Goal: Navigation & Orientation: Understand site structure

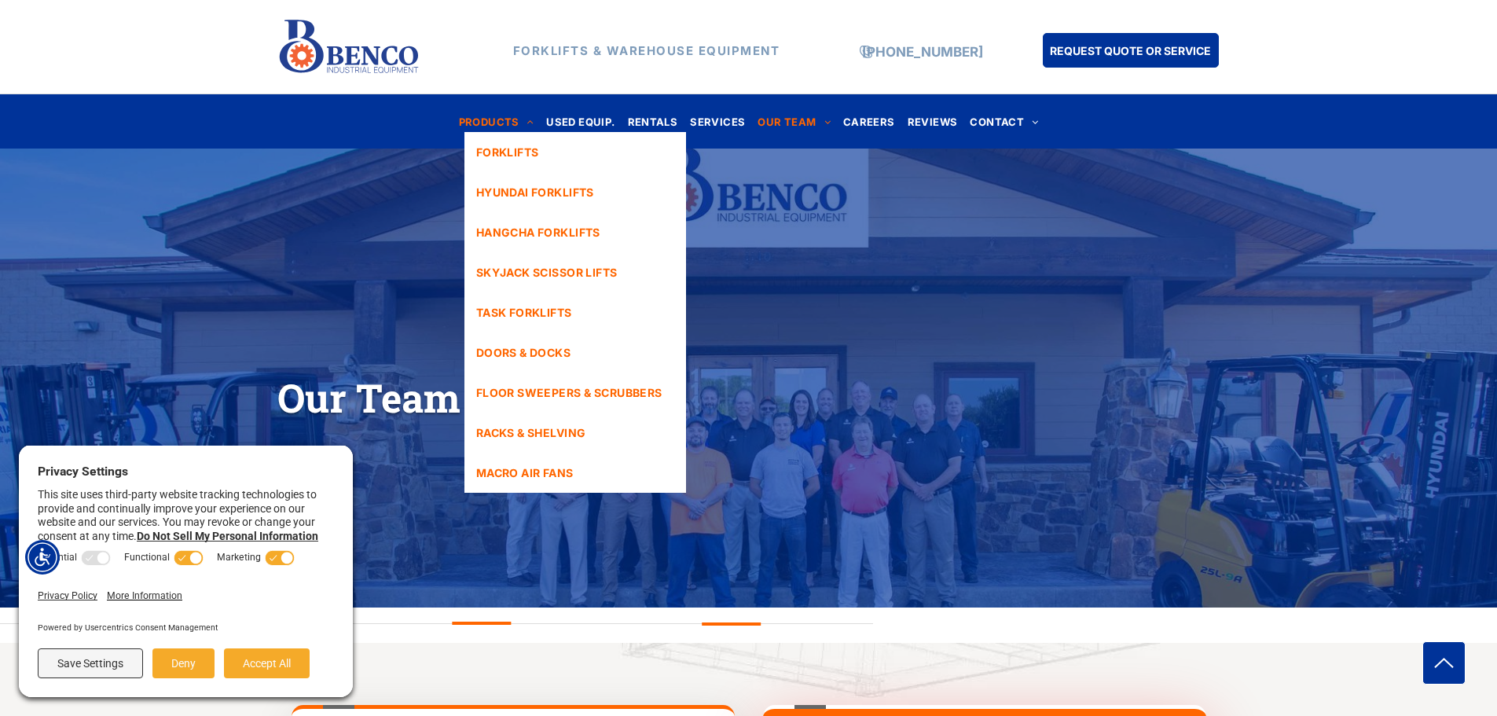
click at [510, 127] on span "PRODUCTS" at bounding box center [496, 121] width 75 height 21
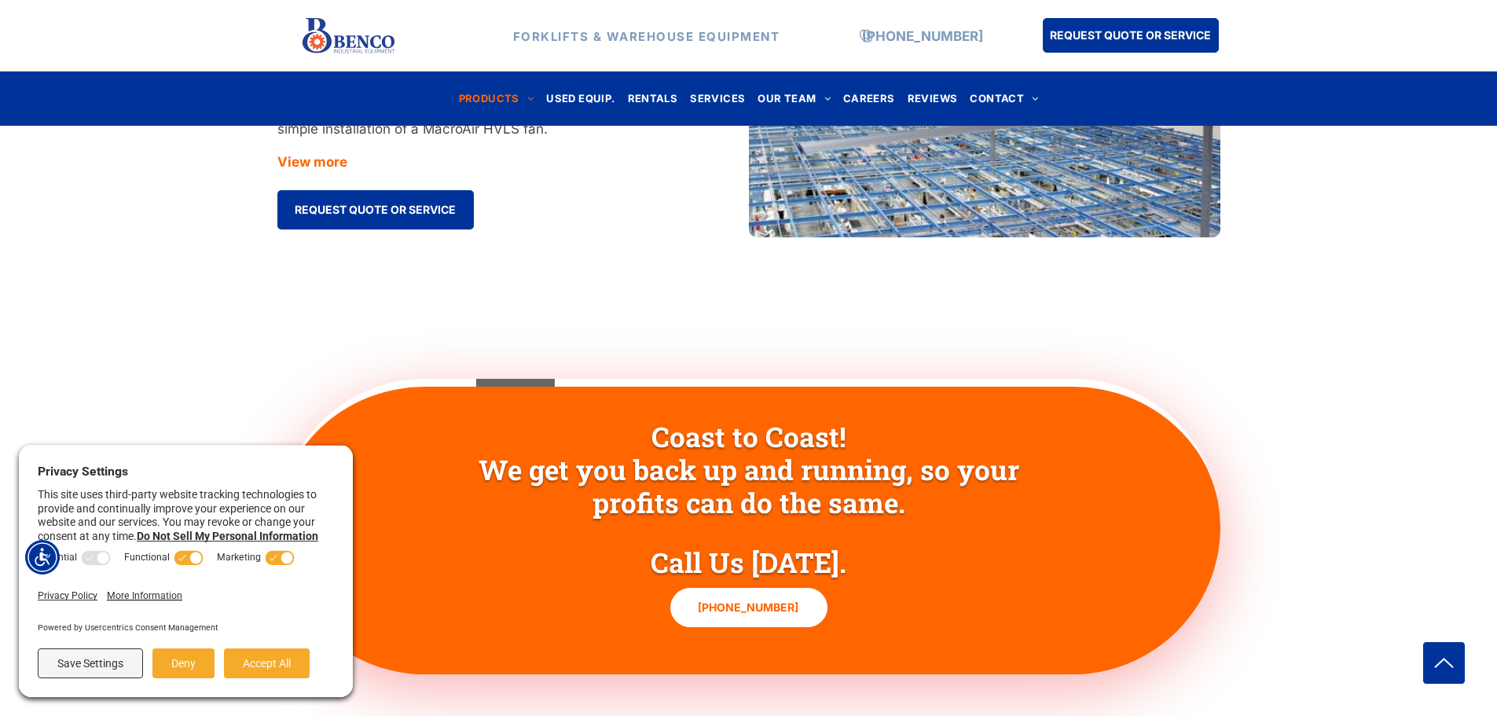
scroll to position [4669, 0]
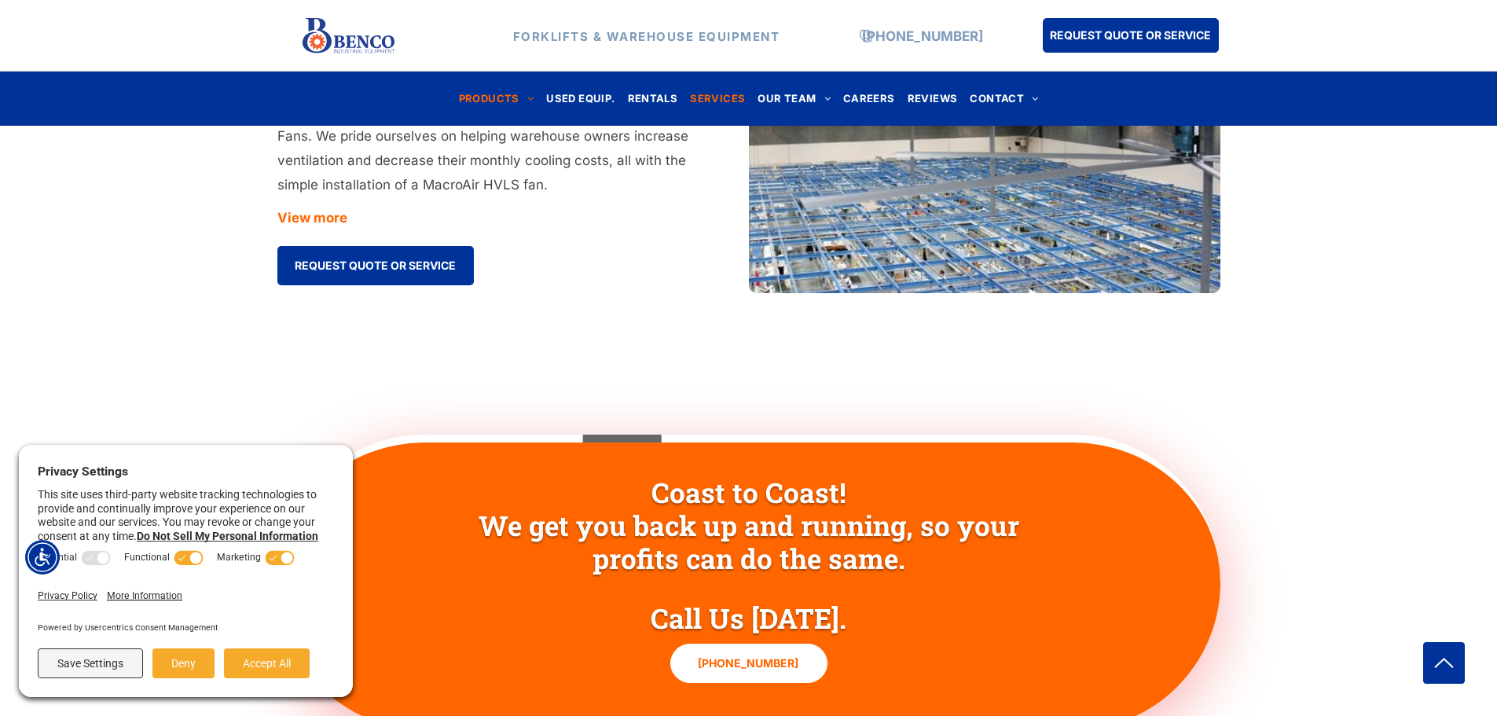
click at [721, 95] on span "SERVICES" at bounding box center [717, 98] width 55 height 21
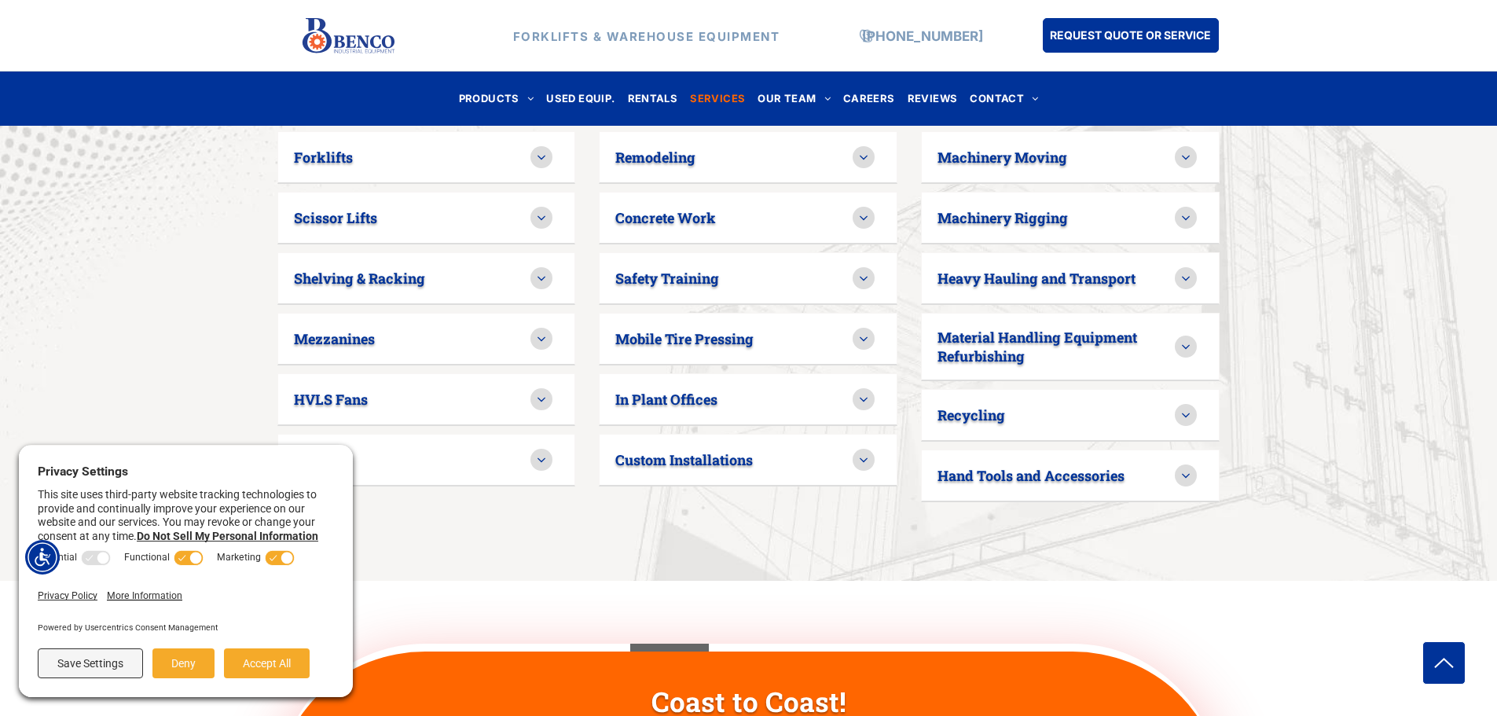
scroll to position [1022, 0]
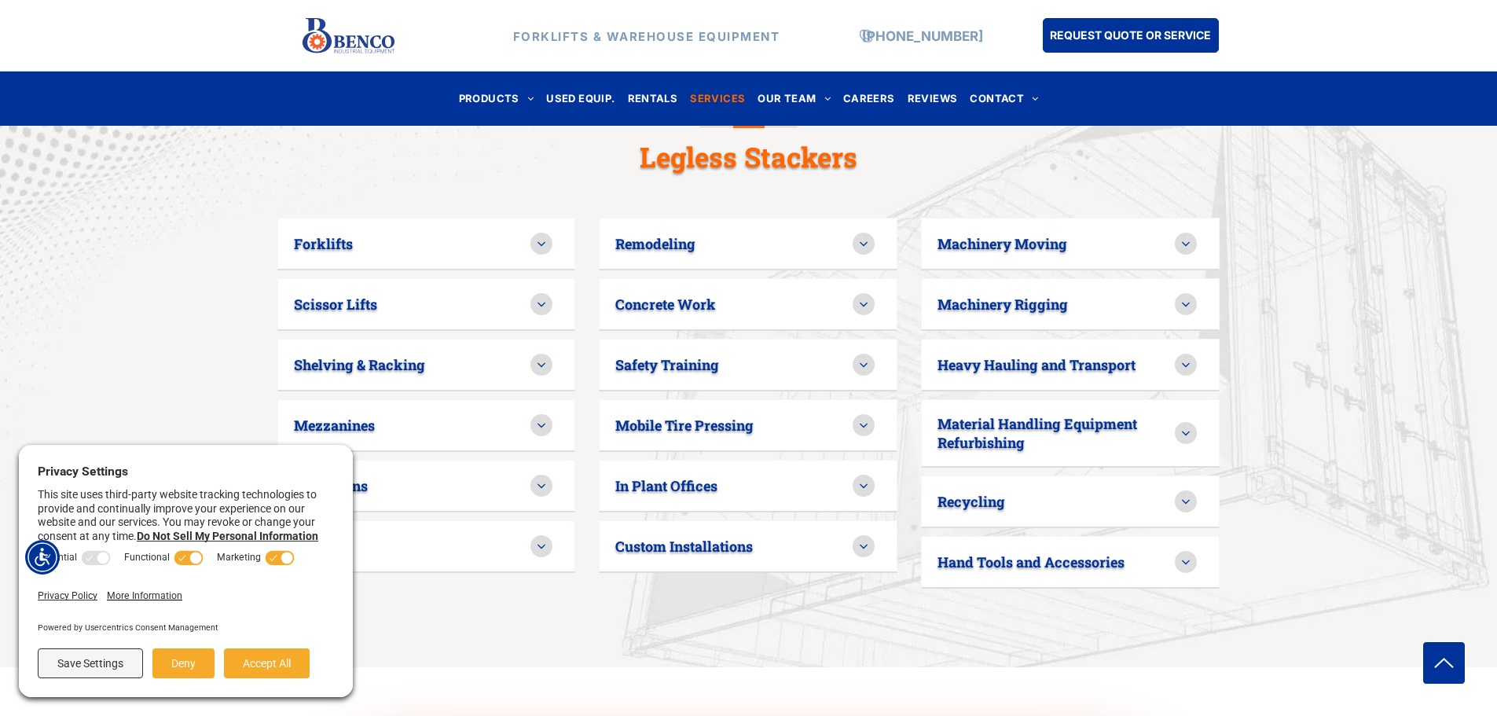
click at [853, 520] on div "Custom Installations" at bounding box center [748, 546] width 299 height 53
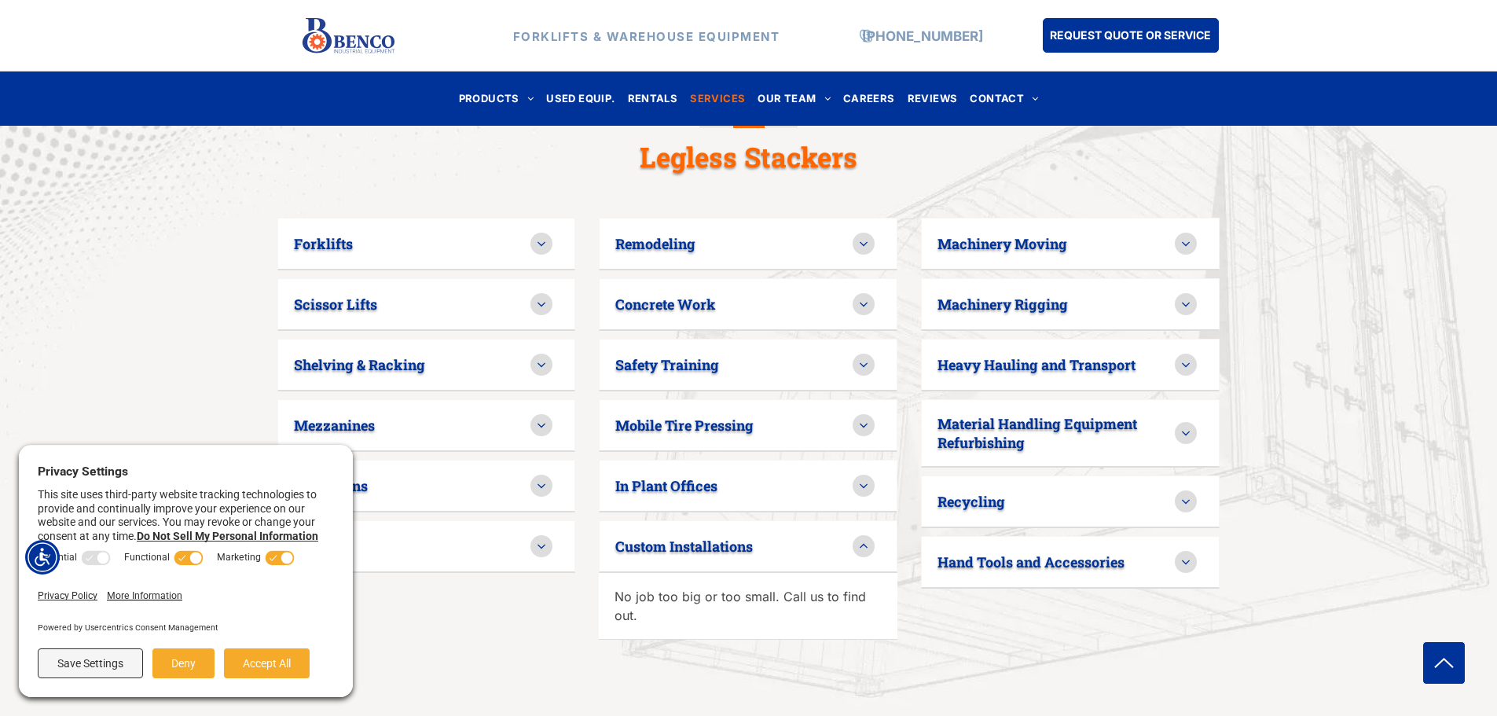
click at [858, 539] on icon at bounding box center [863, 546] width 14 height 14
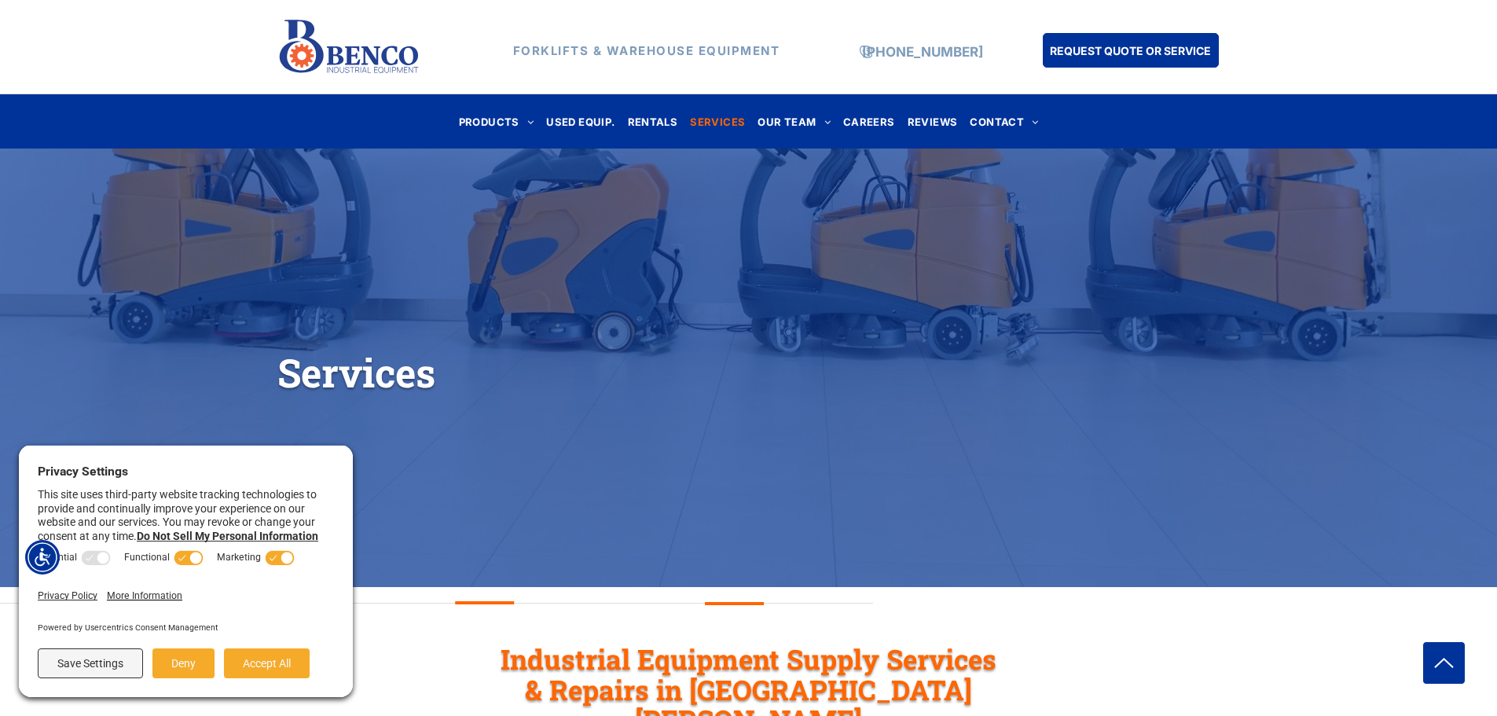
scroll to position [0, 0]
